Goal: Task Accomplishment & Management: Use online tool/utility

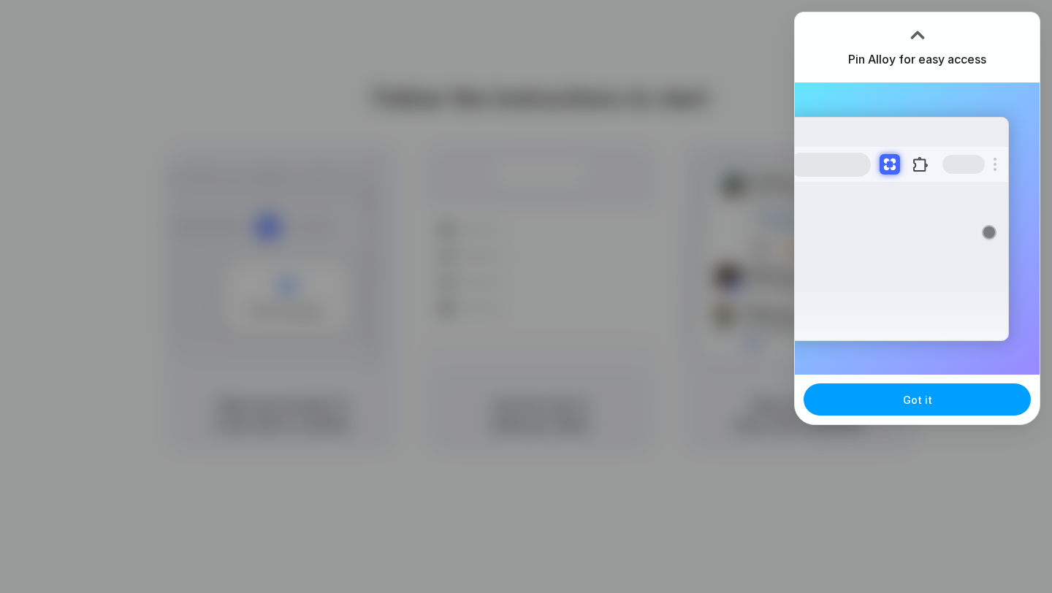
click at [910, 324] on div "Pin Alloy for easy access Extensions Alloy · AI Prototyping for... Got it" at bounding box center [917, 218] width 246 height 413
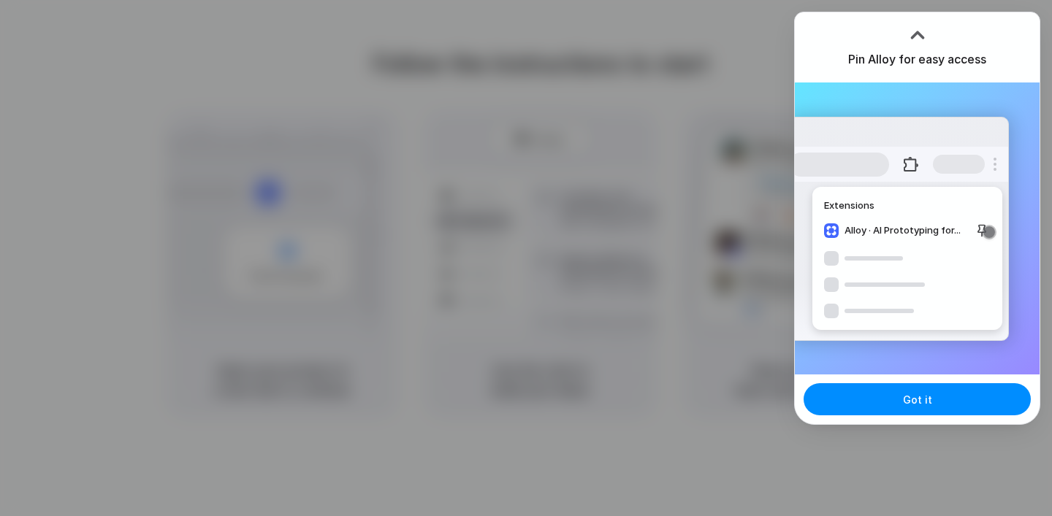
click at [369, 118] on div at bounding box center [526, 258] width 1052 height 516
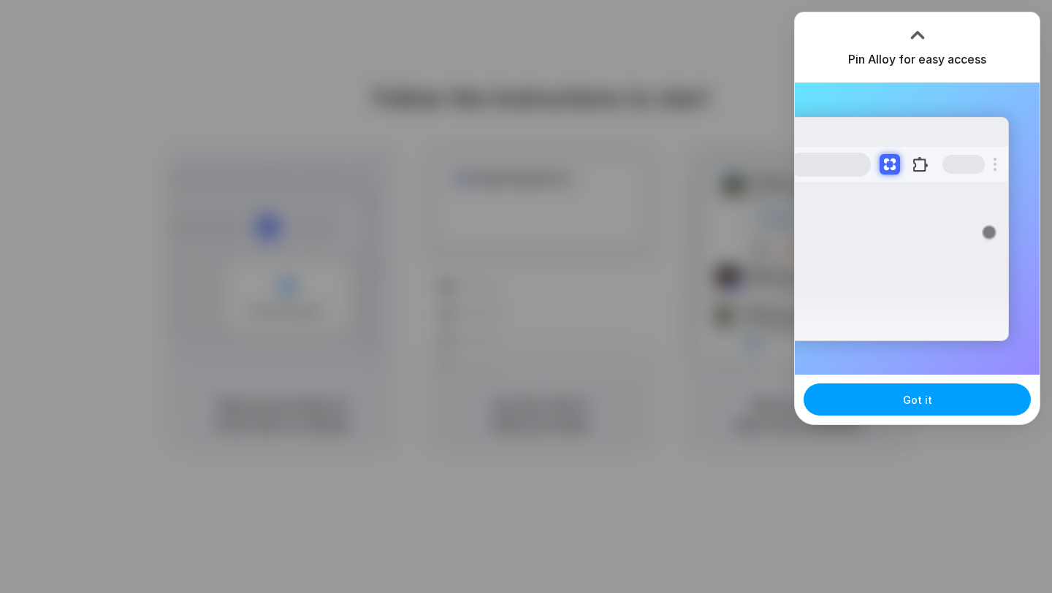
click at [904, 413] on button "Got it" at bounding box center [917, 400] width 227 height 32
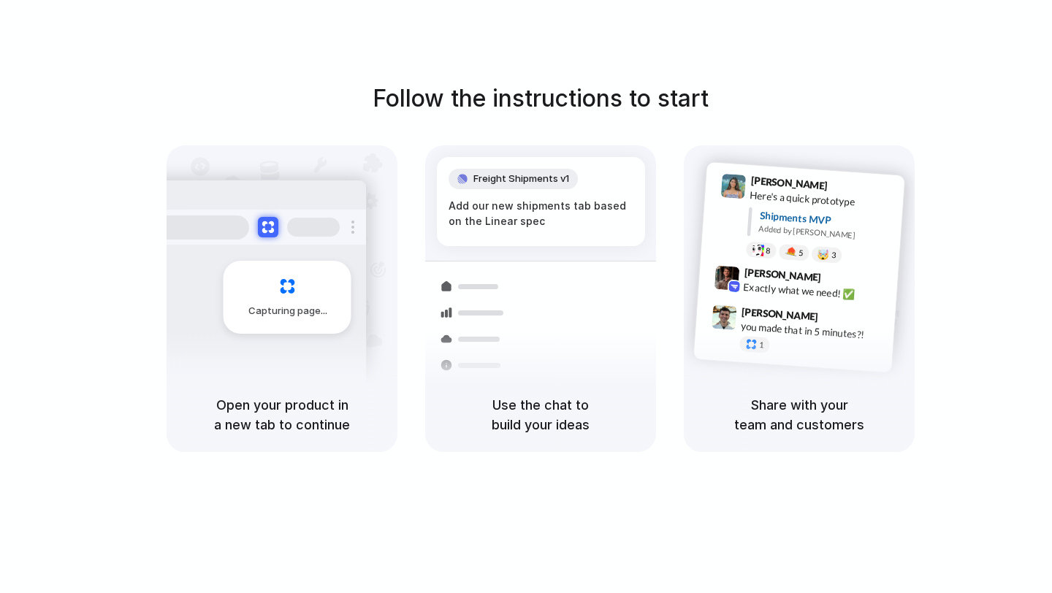
click at [941, 194] on div "Follow the instructions to start Capturing page Open your product in a new tab …" at bounding box center [541, 266] width 1052 height 371
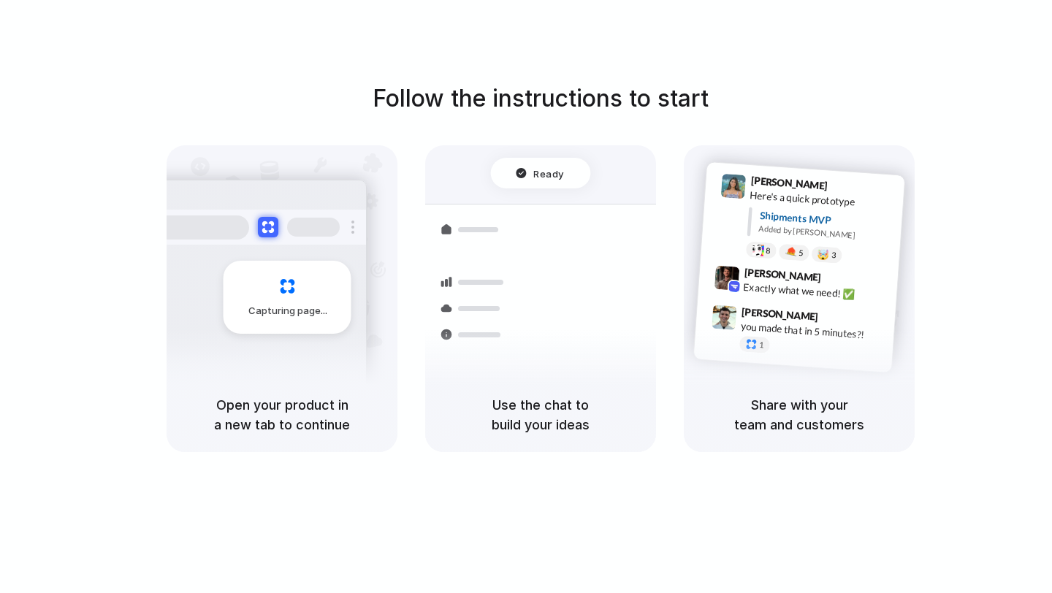
click at [946, 259] on div "Follow the instructions to start Capturing page Open your product in a new tab …" at bounding box center [541, 266] width 1052 height 371
click at [1017, 131] on div "Follow the instructions to start Capturing page Open your product in a new tab …" at bounding box center [541, 266] width 1052 height 371
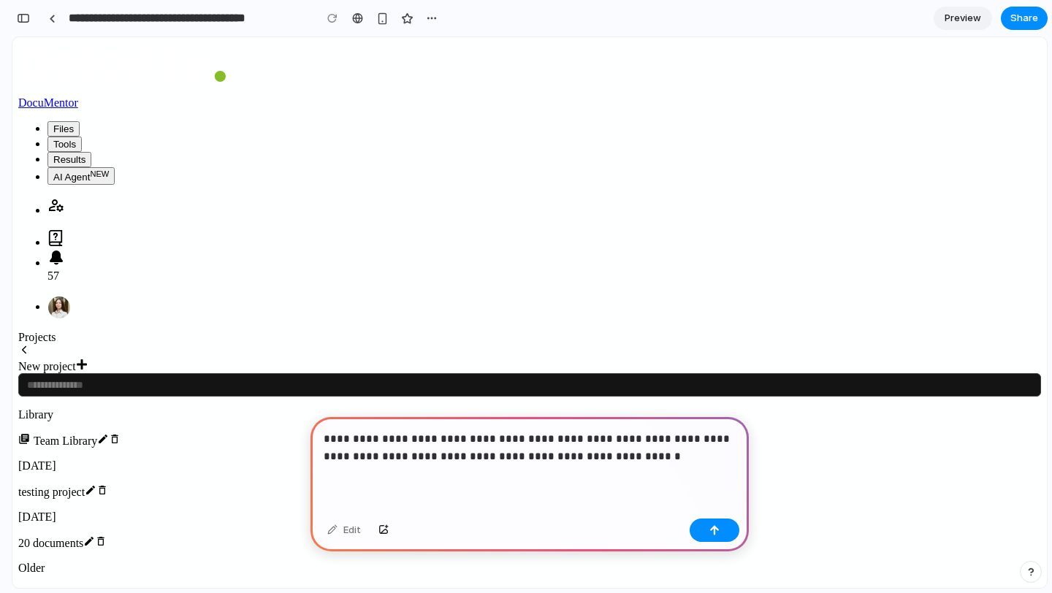
click at [586, 461] on p "**********" at bounding box center [530, 447] width 412 height 35
click at [705, 527] on button "button" at bounding box center [715, 530] width 50 height 23
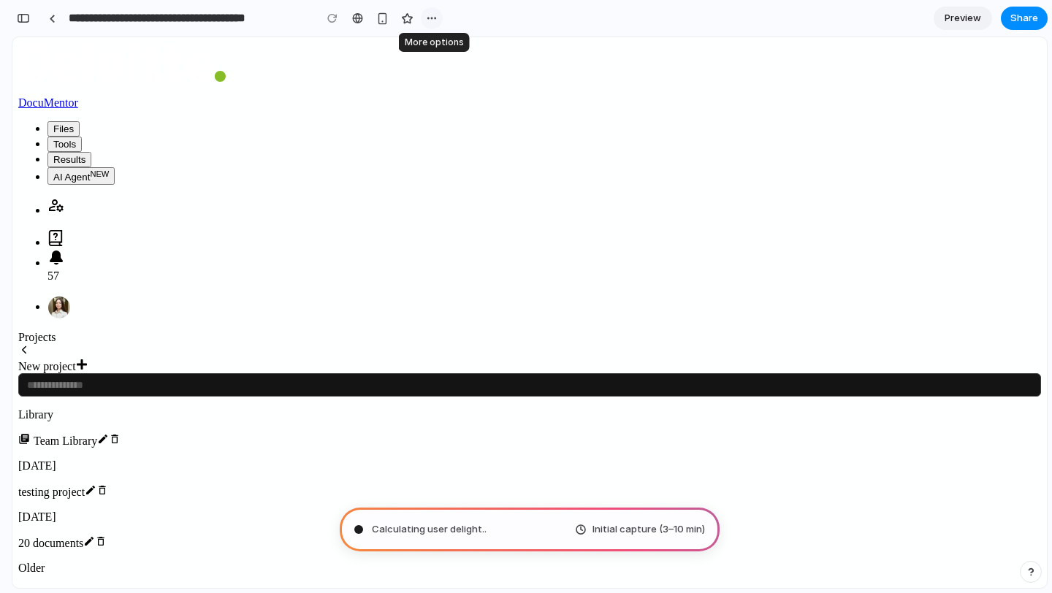
click at [430, 19] on div "button" at bounding box center [432, 18] width 12 height 12
click at [465, 19] on div "Duplicate Delete" at bounding box center [526, 296] width 1052 height 593
type input "**********"
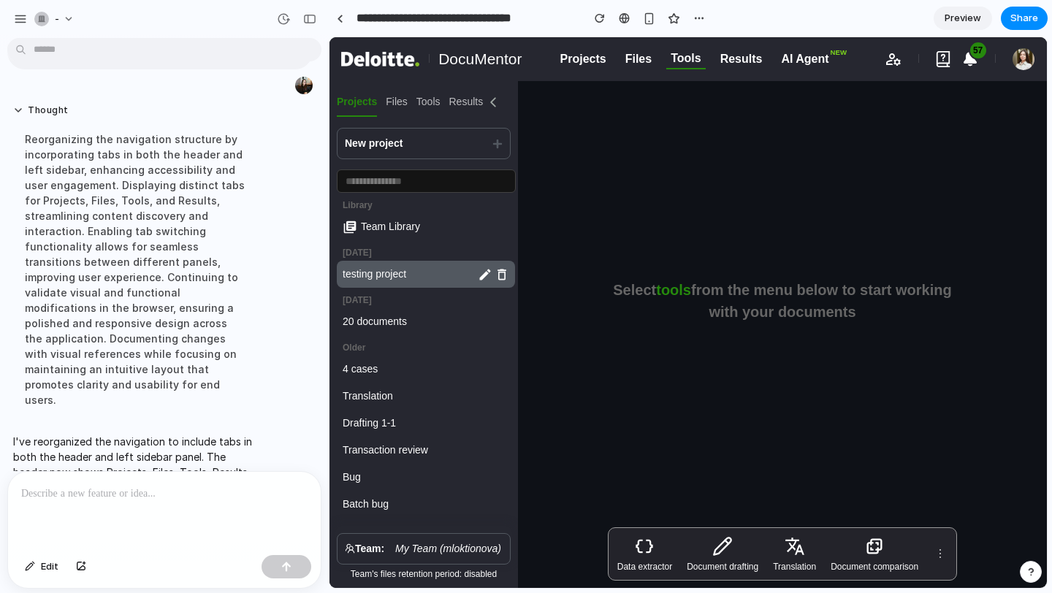
scroll to position [81, 0]
click at [491, 102] on icon at bounding box center [493, 101] width 6 height 9
click at [499, 150] on div "New project" at bounding box center [424, 143] width 174 height 31
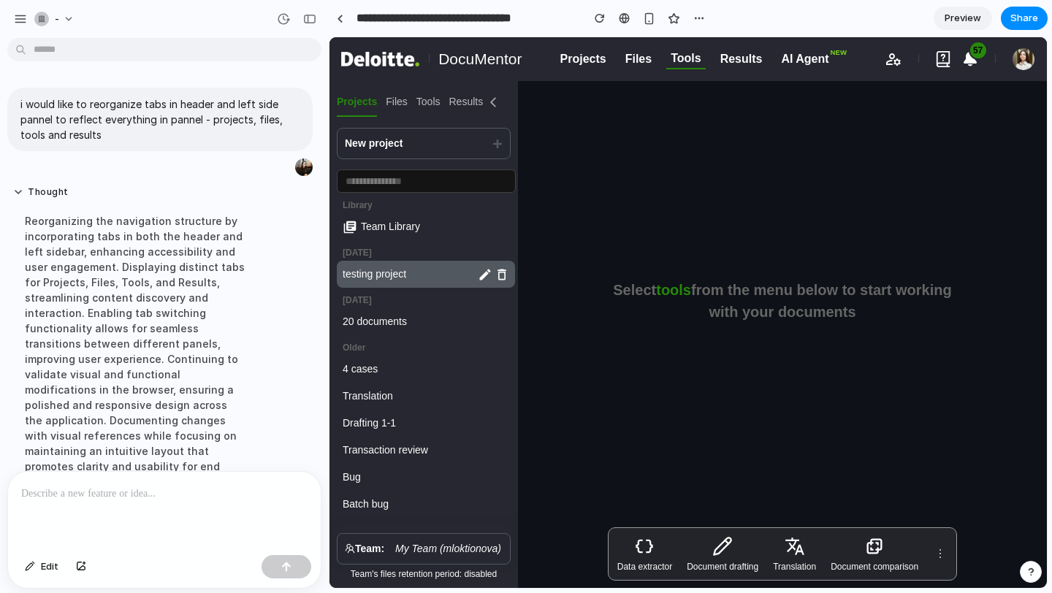
scroll to position [152, 0]
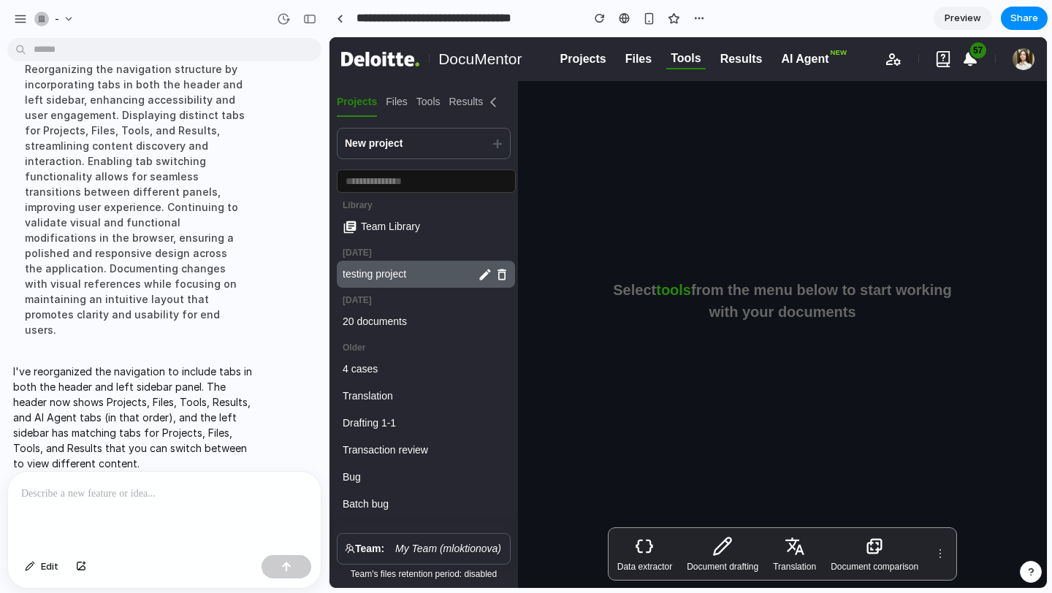
click at [233, 490] on p at bounding box center [164, 494] width 286 height 18
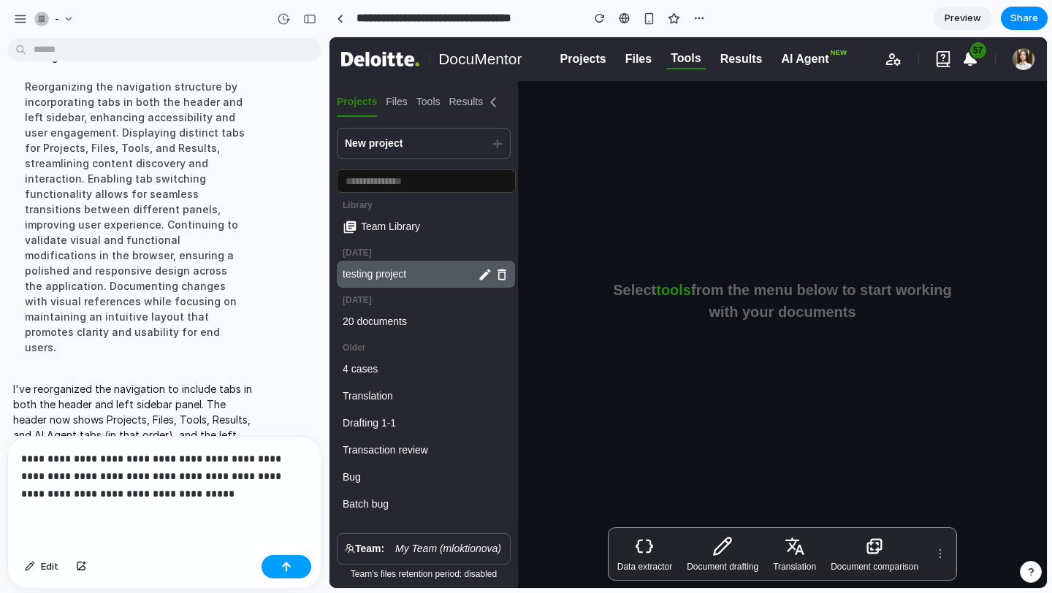
click at [291, 566] on div "button" at bounding box center [286, 567] width 10 height 10
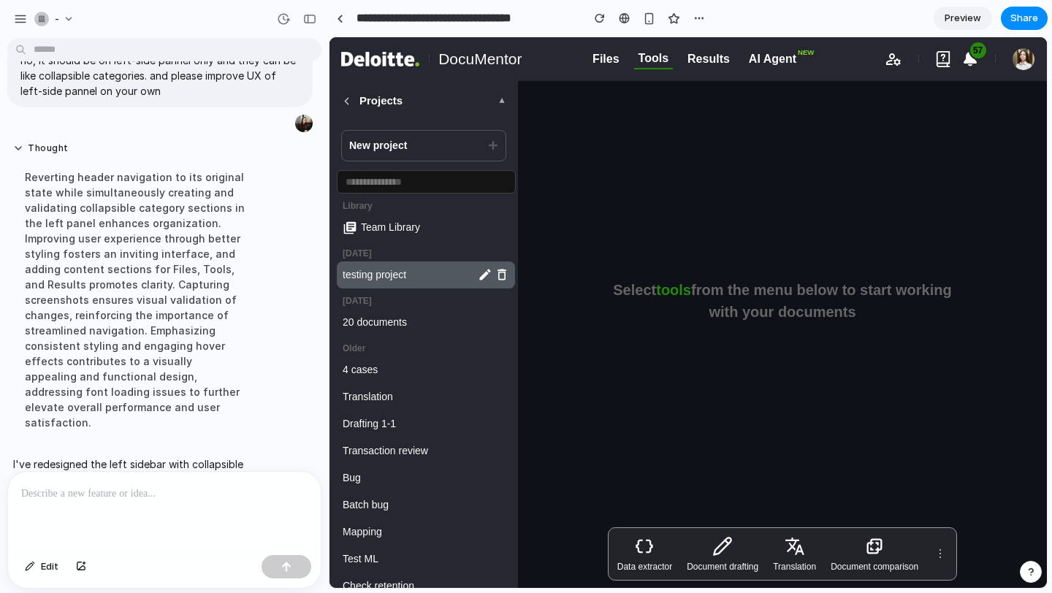
scroll to position [0, 0]
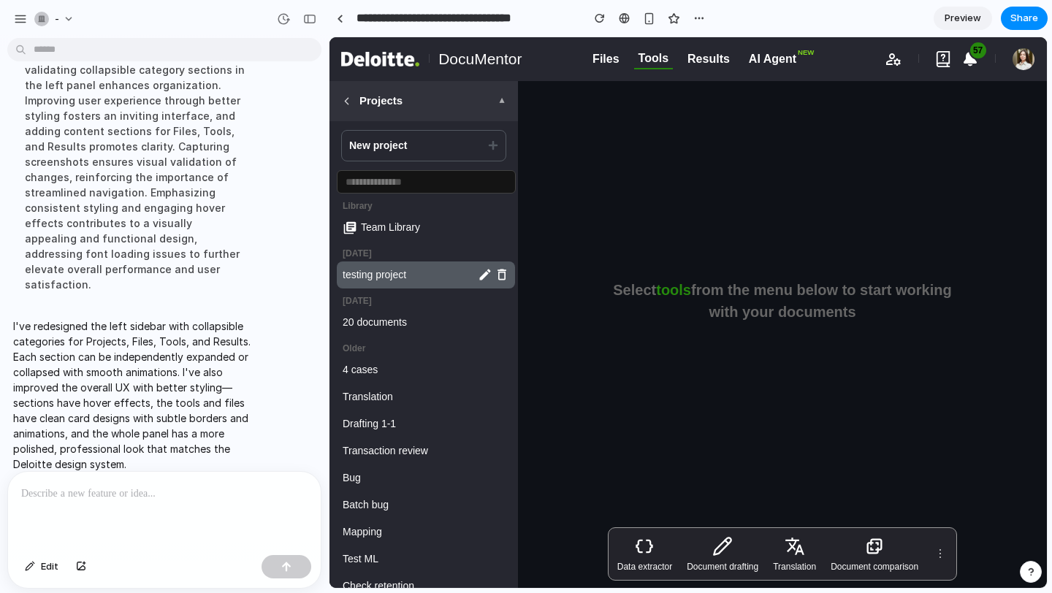
click at [496, 110] on button "Projects ▼" at bounding box center [423, 101] width 188 height 40
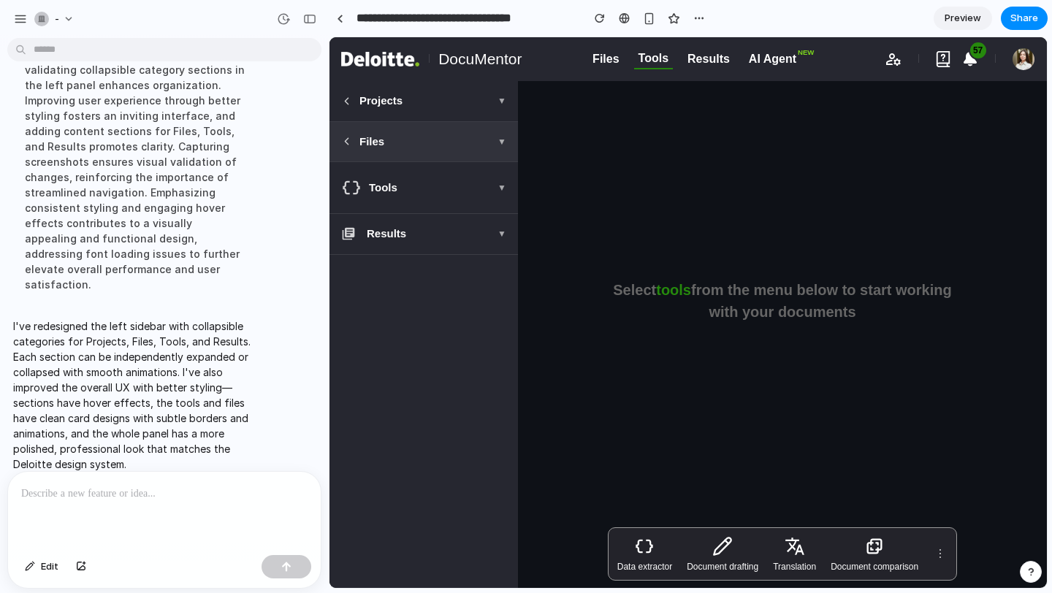
click at [498, 143] on span "▼" at bounding box center [501, 141] width 9 height 13
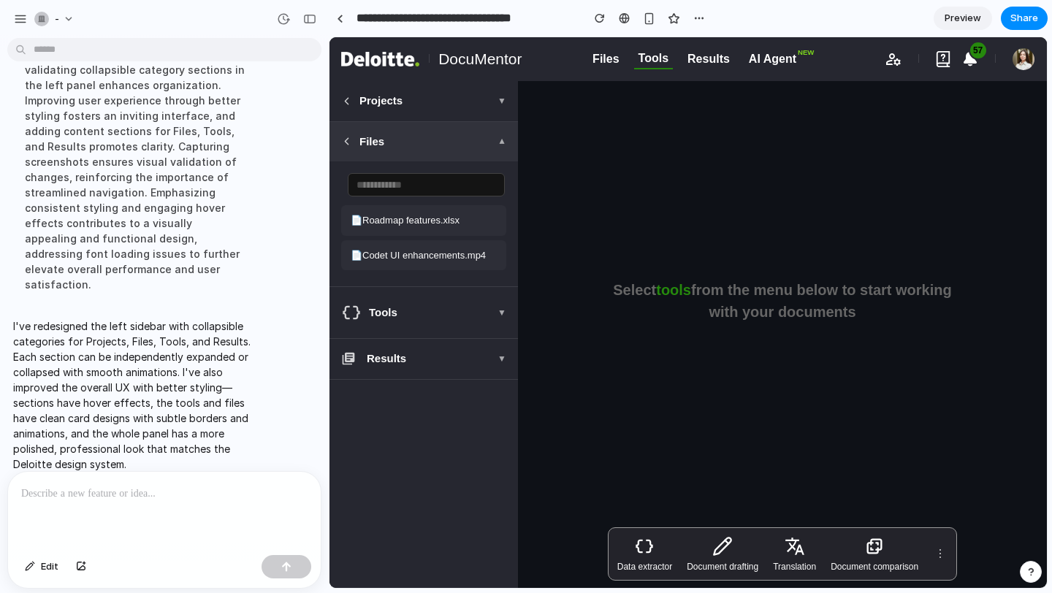
click at [498, 143] on span "▼" at bounding box center [501, 141] width 9 height 13
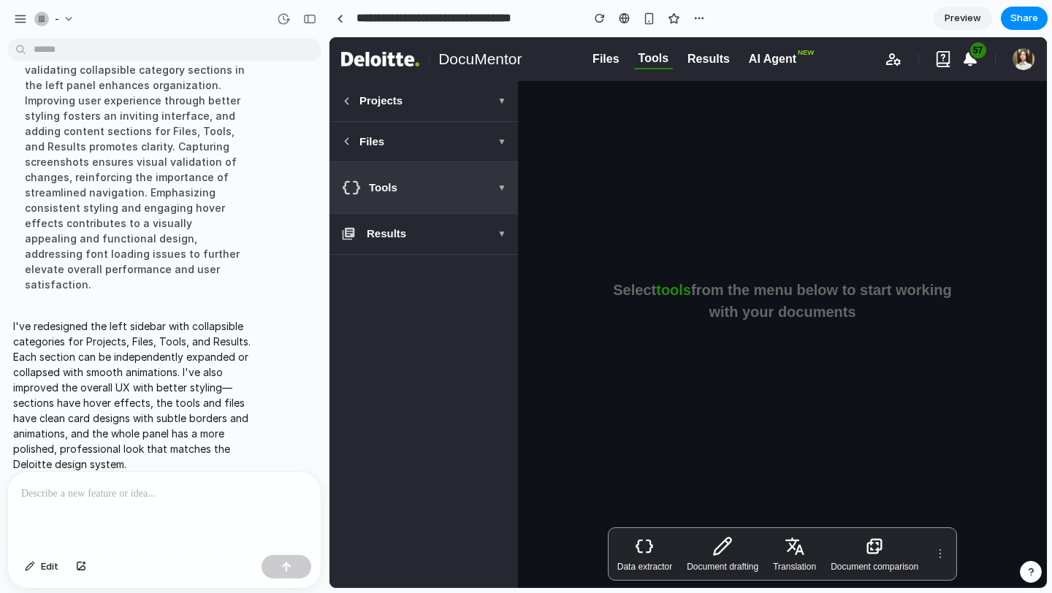
click at [498, 189] on span "▼" at bounding box center [501, 187] width 9 height 13
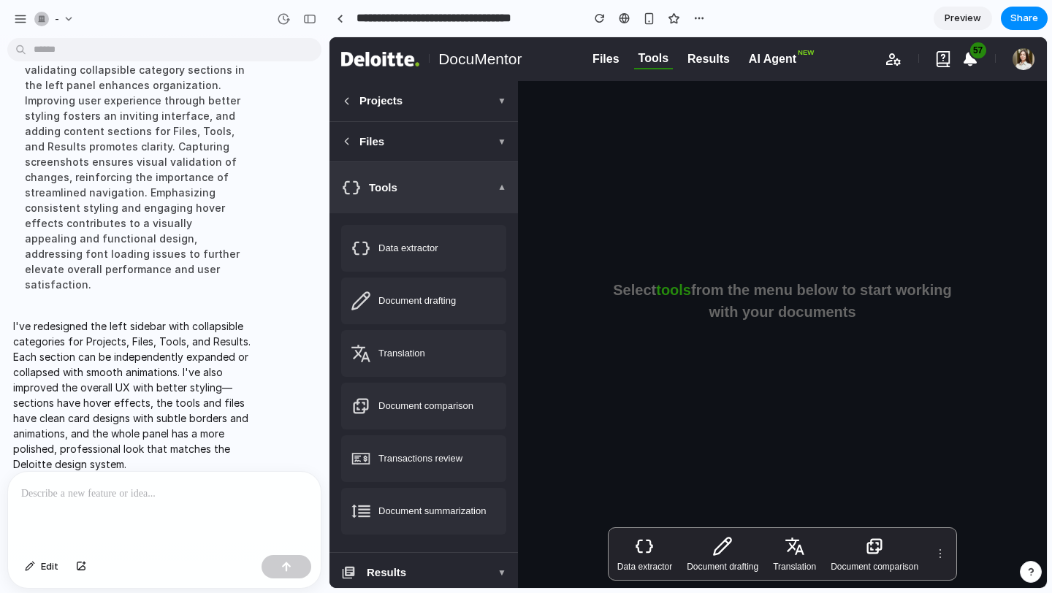
click at [500, 188] on span "▼" at bounding box center [501, 187] width 9 height 13
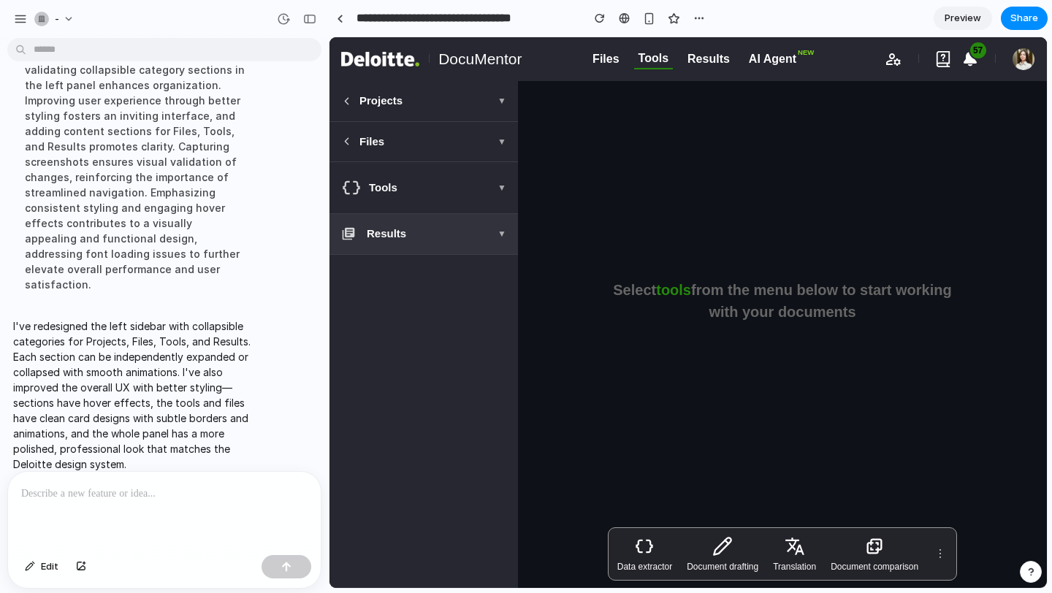
click at [493, 236] on button "Results ▼" at bounding box center [423, 234] width 188 height 40
click at [498, 238] on span "▼" at bounding box center [501, 233] width 9 height 13
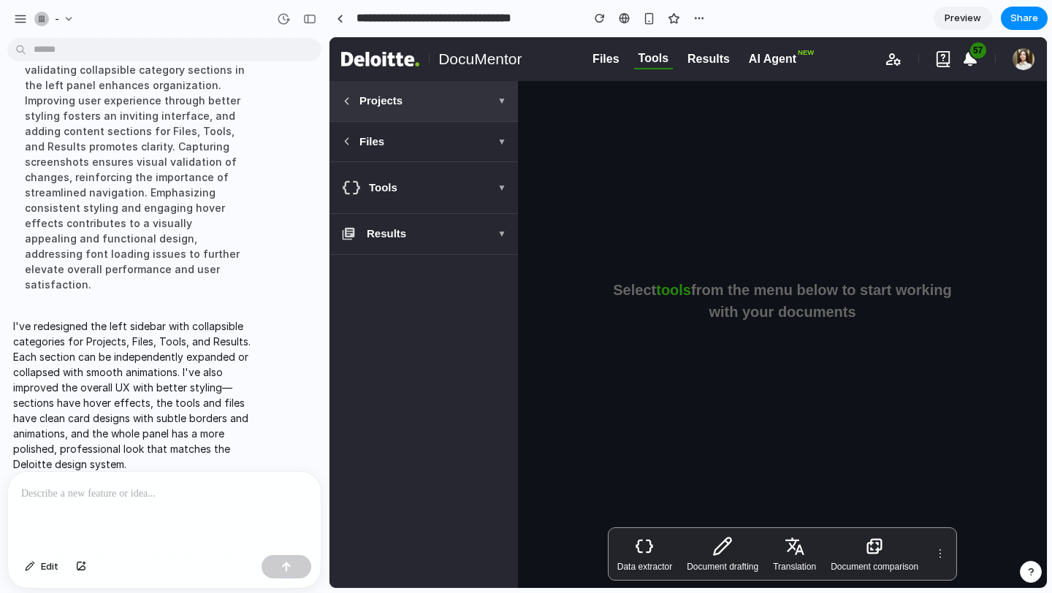
click at [351, 104] on icon at bounding box center [346, 101] width 11 height 11
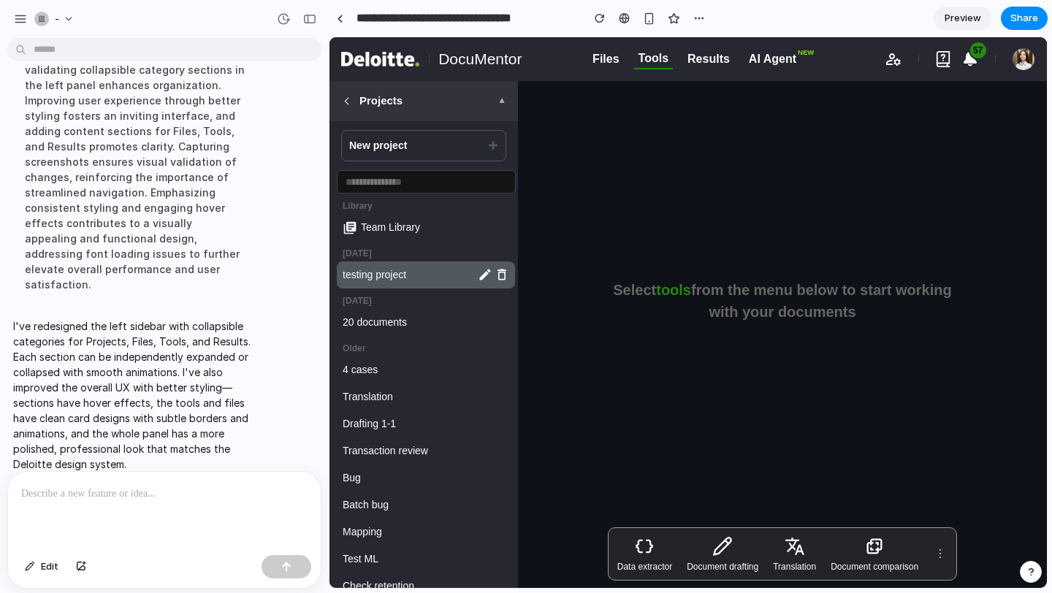
click at [351, 104] on icon at bounding box center [346, 101] width 11 height 11
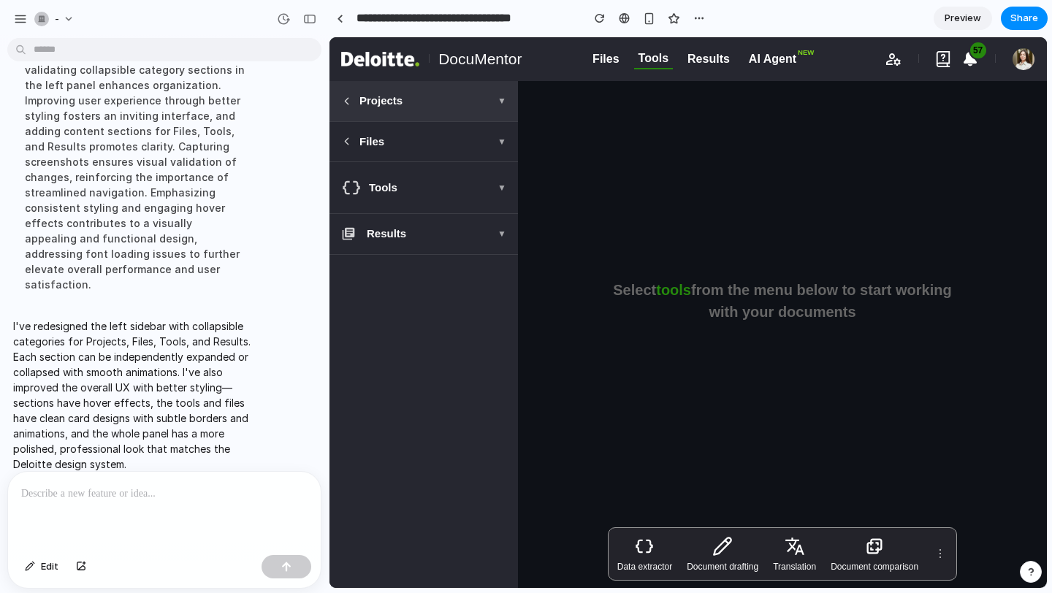
click at [499, 101] on span "▼" at bounding box center [501, 100] width 9 height 13
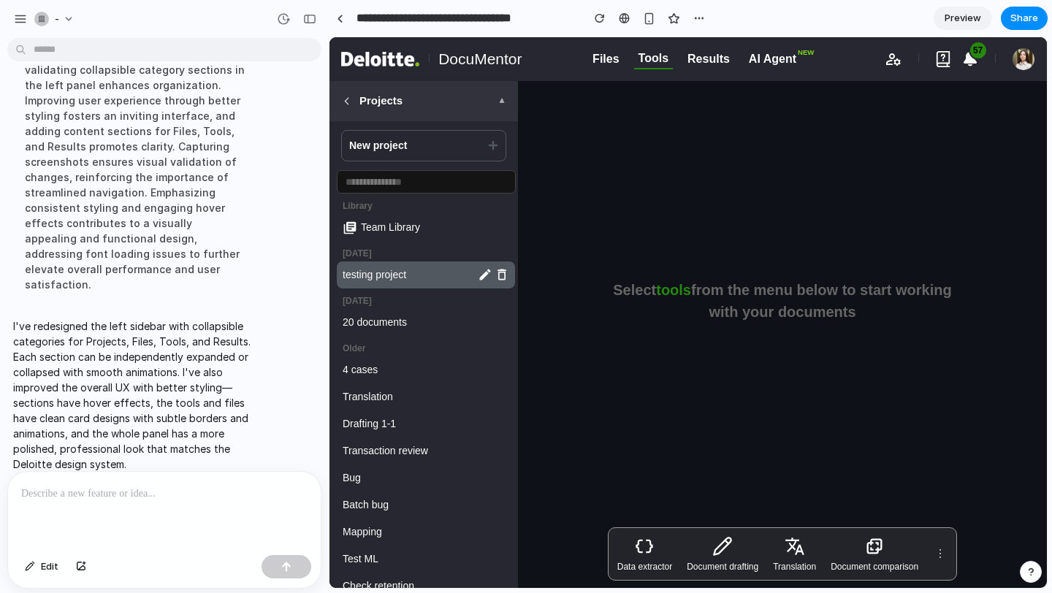
click at [497, 111] on button "Projects ▼" at bounding box center [423, 101] width 188 height 40
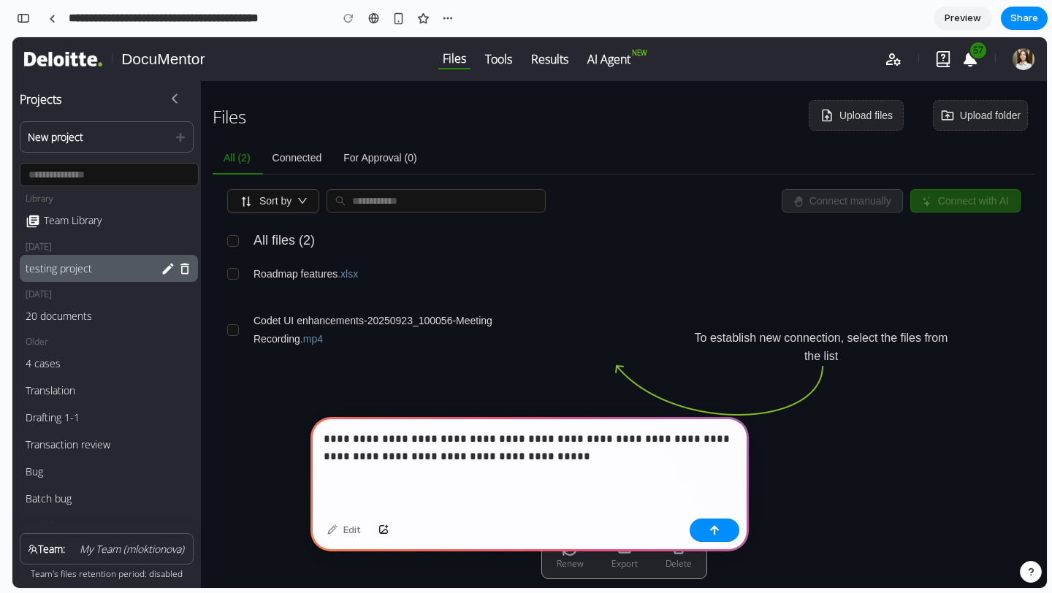
click at [686, 440] on p "**********" at bounding box center [530, 447] width 412 height 35
click at [712, 533] on div "button" at bounding box center [714, 530] width 10 height 10
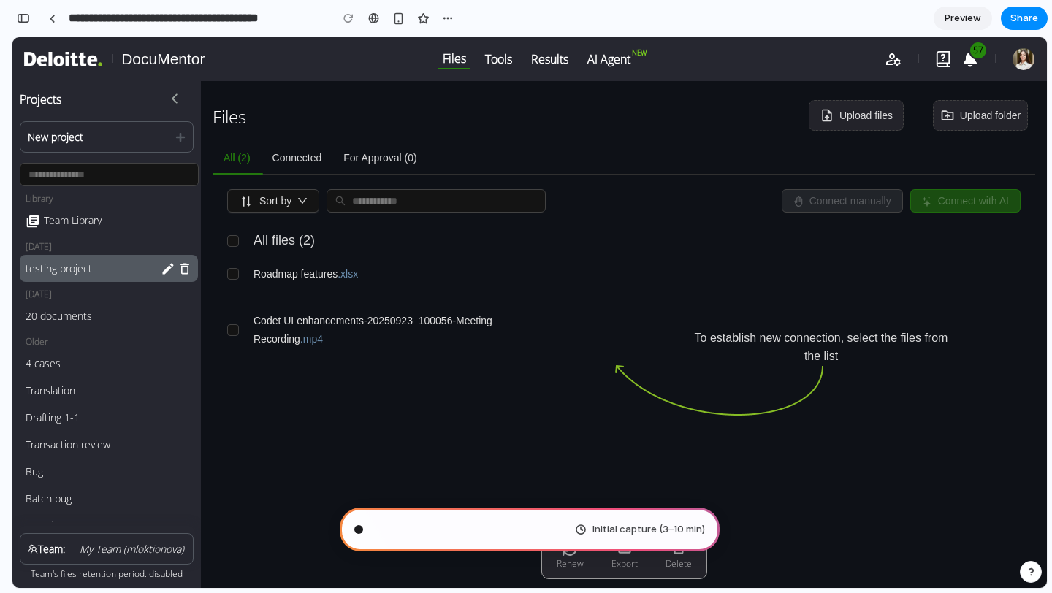
type input "**********"
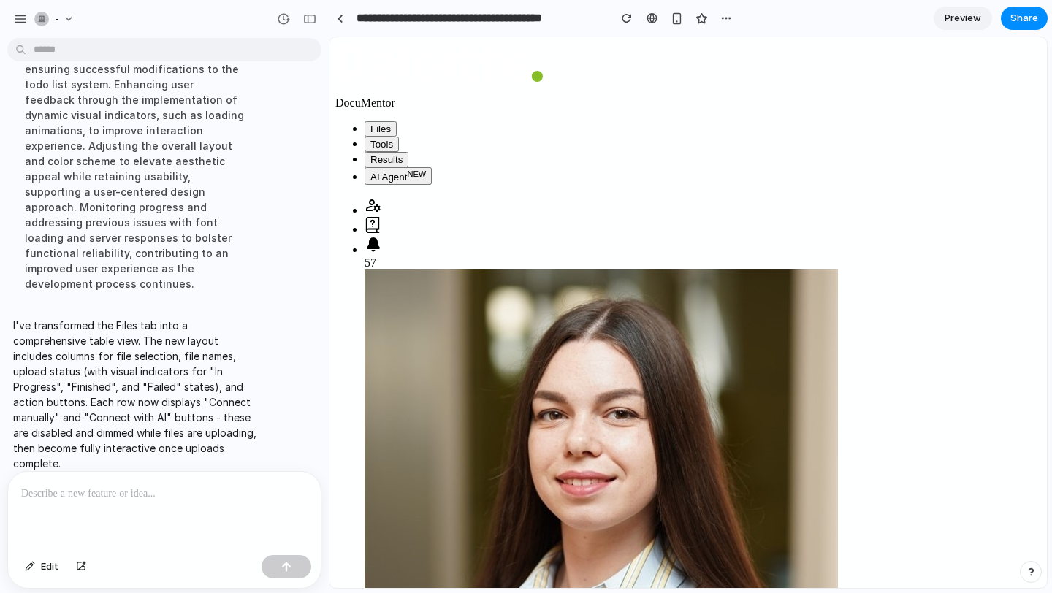
scroll to position [0, 75]
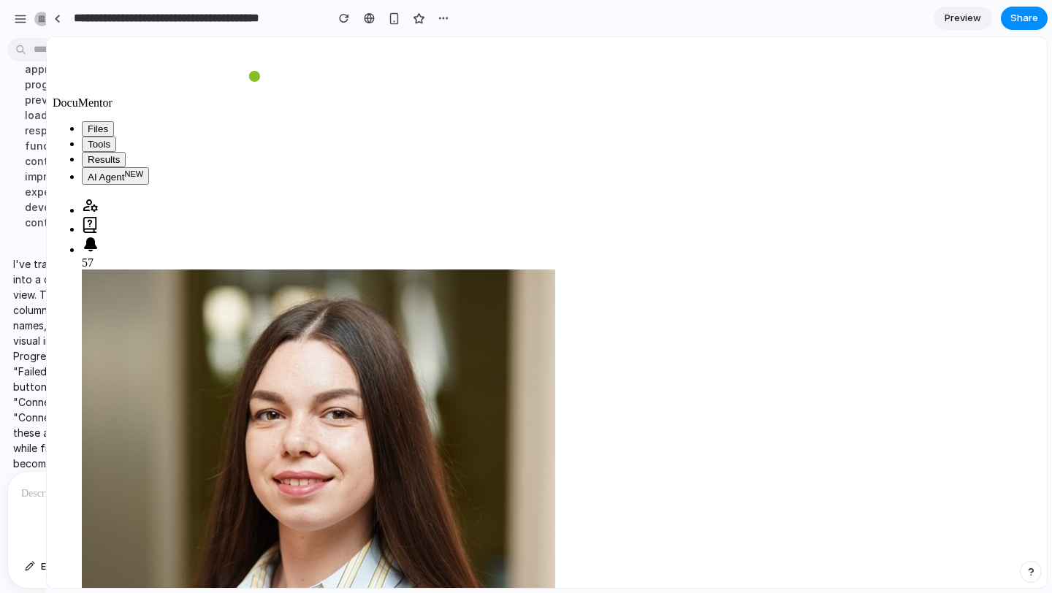
drag, startPoint x: 324, startPoint y: 330, endPoint x: 26, endPoint y: 316, distance: 298.4
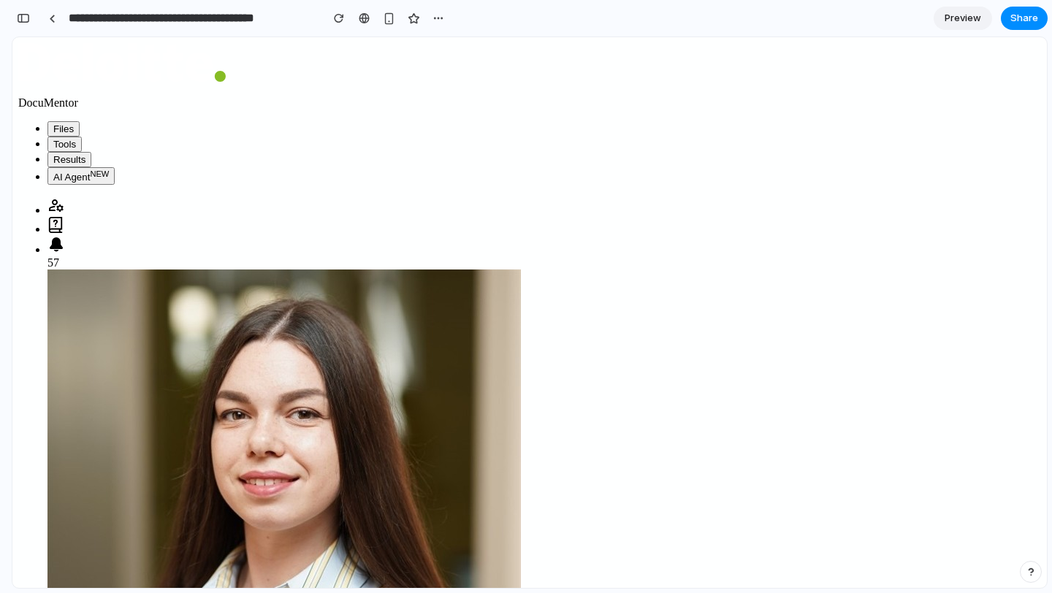
scroll to position [0, 0]
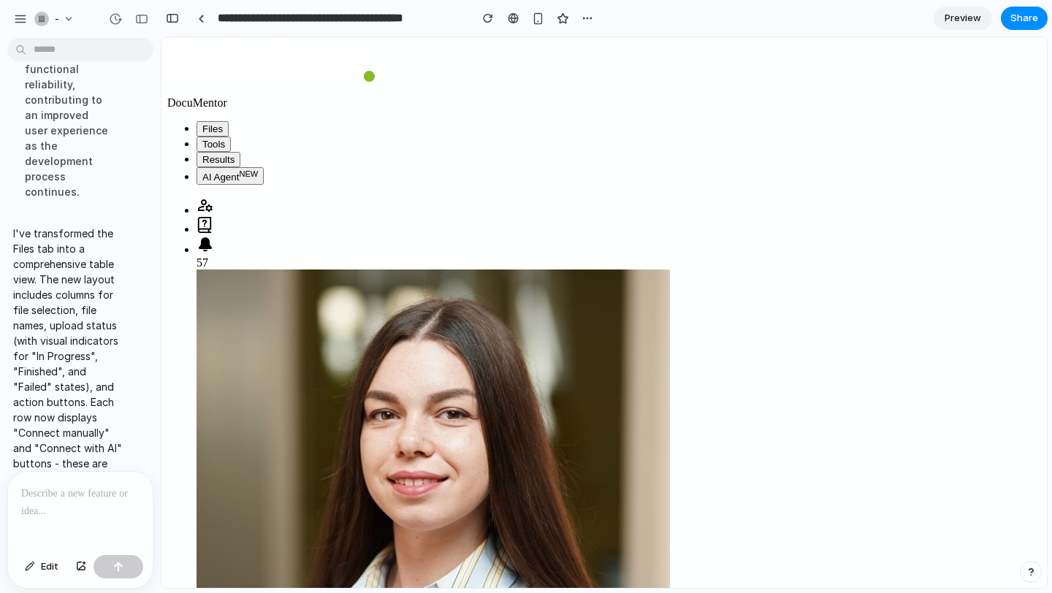
click at [9, 154] on div at bounding box center [6, 296] width 13 height 593
click at [10, 210] on div at bounding box center [6, 296] width 13 height 593
click at [45, 332] on p "I've transformed the Files tab into a comprehensive table view. The new layout …" at bounding box center [68, 395] width 110 height 338
click at [66, 307] on p "I've transformed the Files tab into a comprehensive table view. The new layout …" at bounding box center [68, 395] width 110 height 338
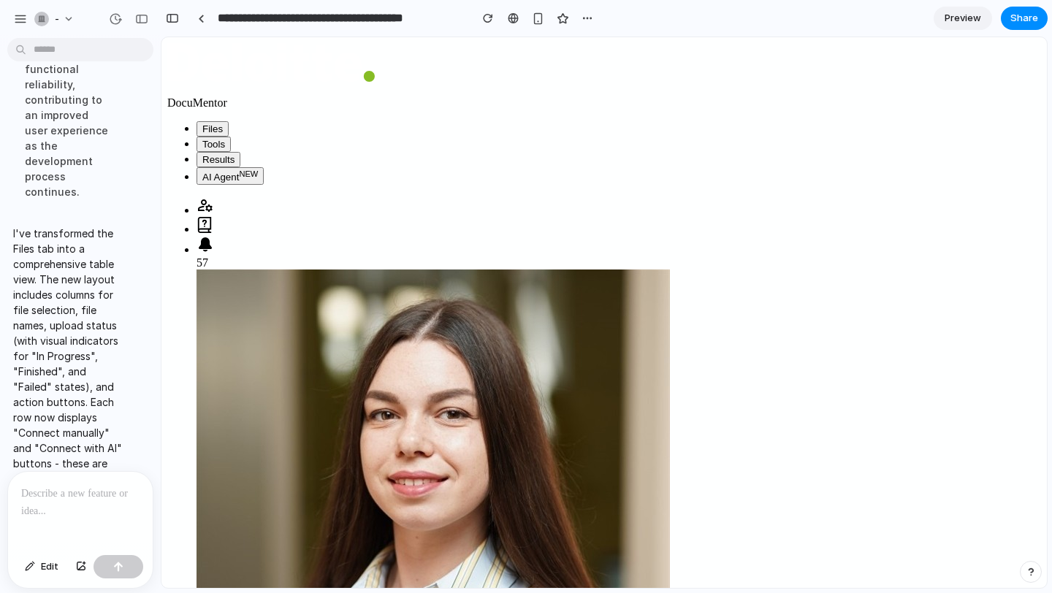
click at [80, 495] on p at bounding box center [80, 494] width 118 height 18
click at [7, 470] on div at bounding box center [6, 296] width 13 height 593
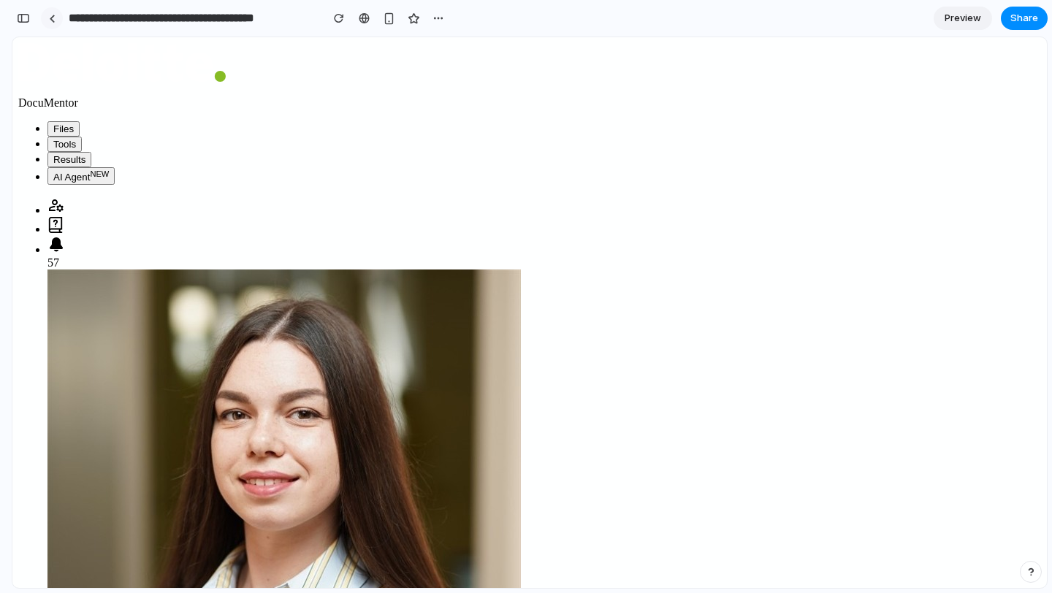
click at [52, 23] on link at bounding box center [52, 18] width 22 height 22
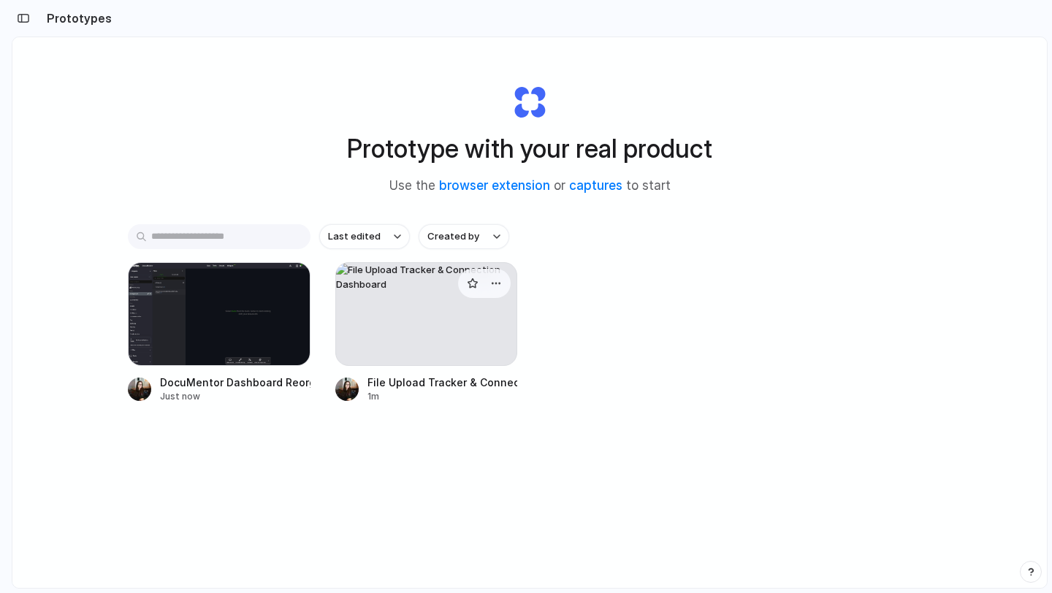
click at [414, 319] on div at bounding box center [426, 314] width 183 height 104
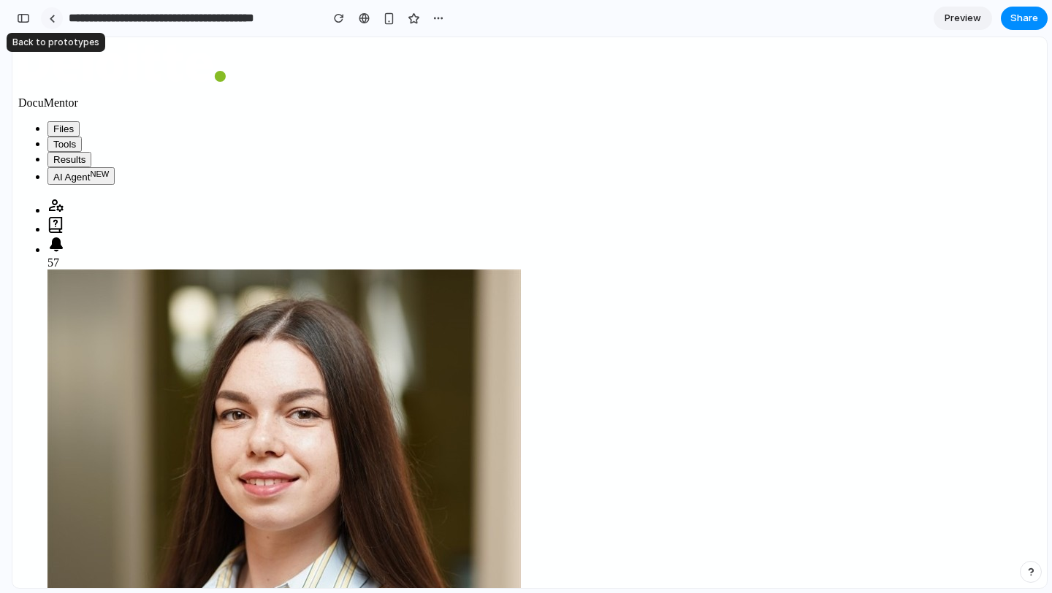
click at [57, 21] on link at bounding box center [52, 18] width 22 height 22
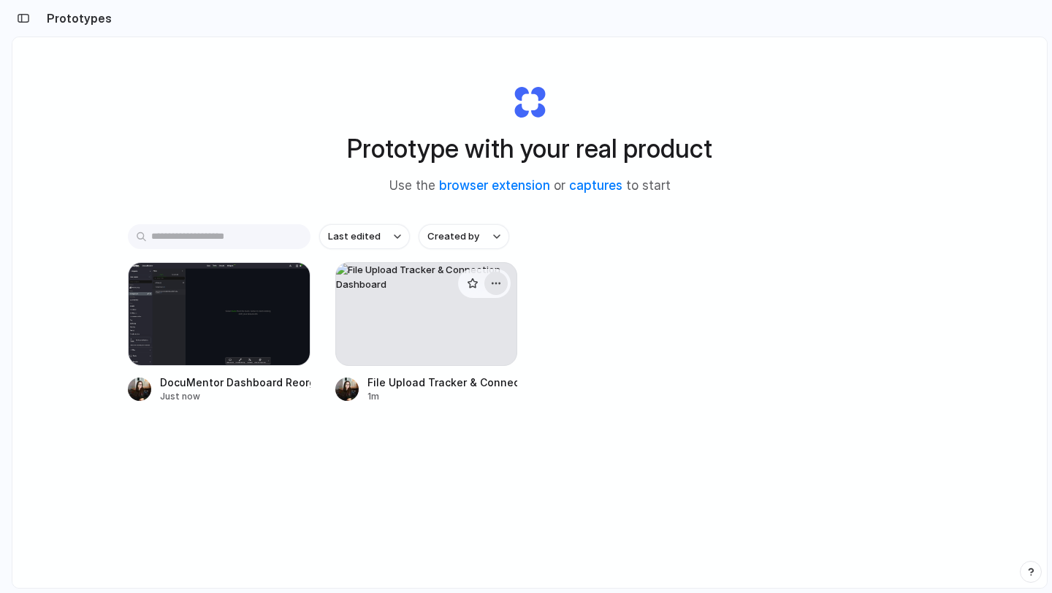
click at [497, 283] on div "button" at bounding box center [496, 284] width 12 height 12
click at [472, 385] on li "Delete" at bounding box center [455, 386] width 104 height 23
